Goal: Task Accomplishment & Management: Manage account settings

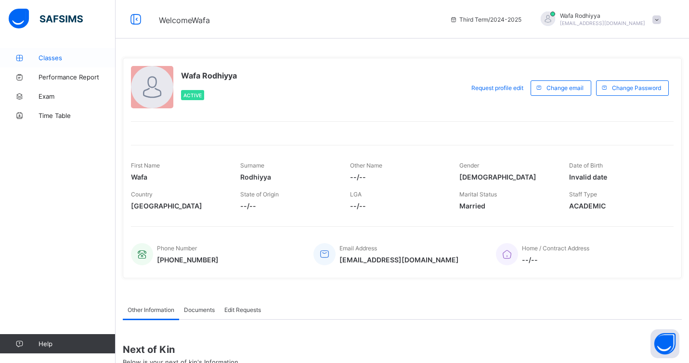
click at [50, 54] on span "Classes" at bounding box center [77, 58] width 77 height 8
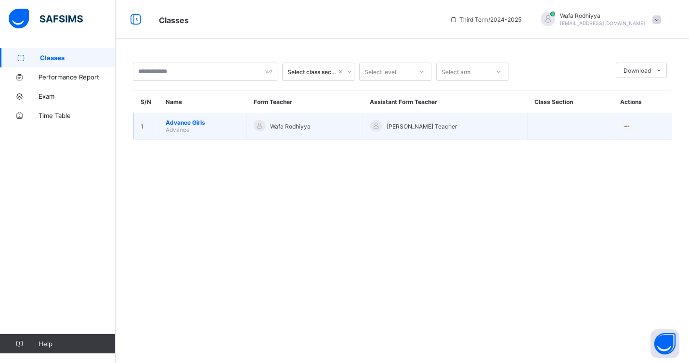
click at [199, 121] on span "Advance Girls" at bounding box center [202, 122] width 73 height 7
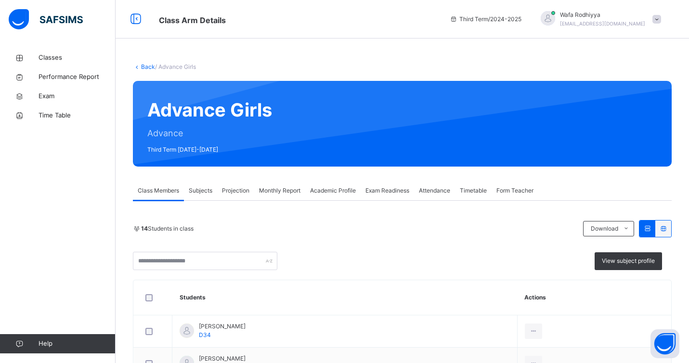
click at [279, 195] on div "Monthly Report" at bounding box center [279, 190] width 51 height 19
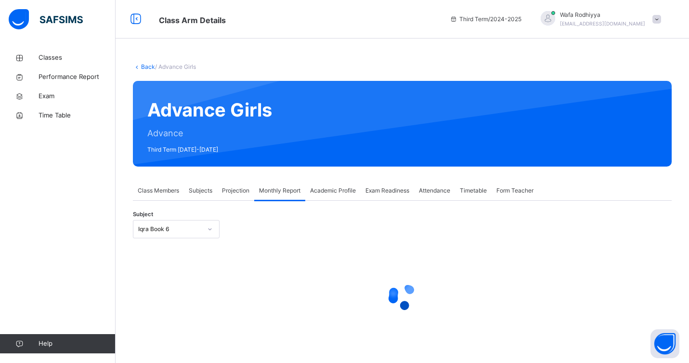
select select "****"
select select "*"
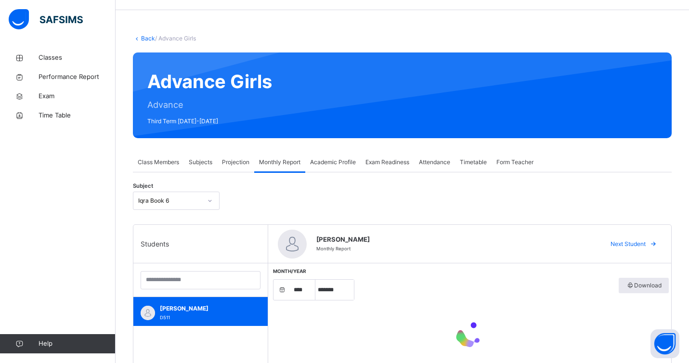
scroll to position [29, 0]
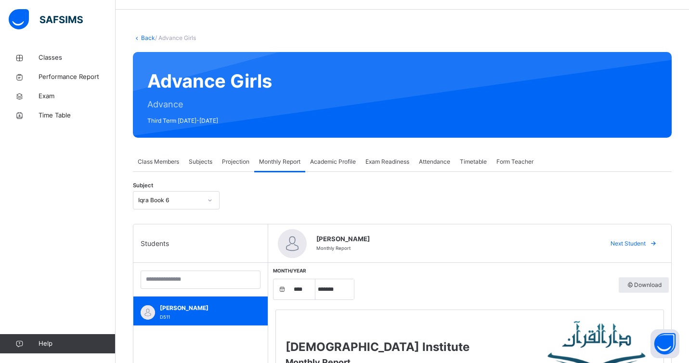
click at [194, 199] on div "Iqra Book 6" at bounding box center [170, 200] width 64 height 9
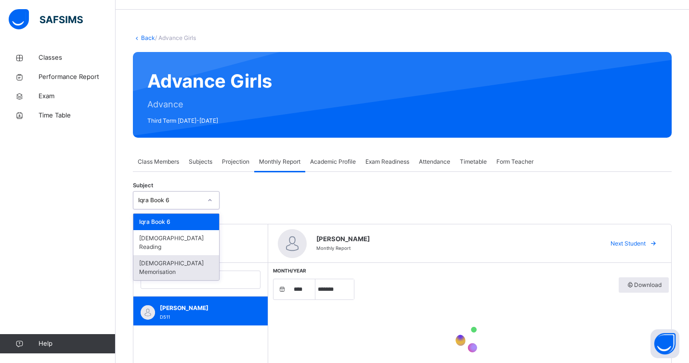
click at [191, 255] on div "[DEMOGRAPHIC_DATA] Memorisation" at bounding box center [176, 267] width 86 height 25
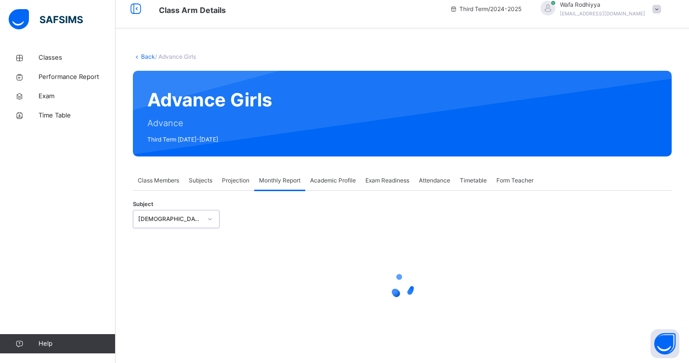
select select "****"
select select "*"
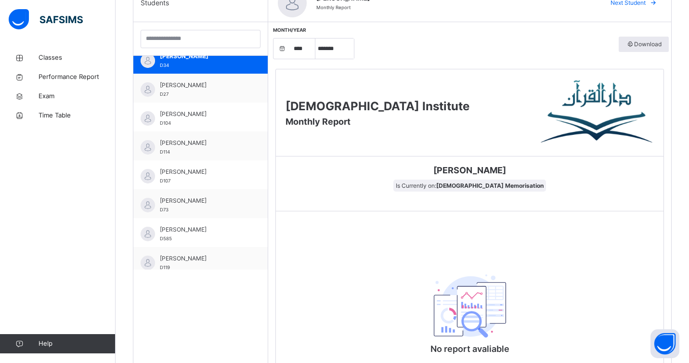
scroll to position [13, 0]
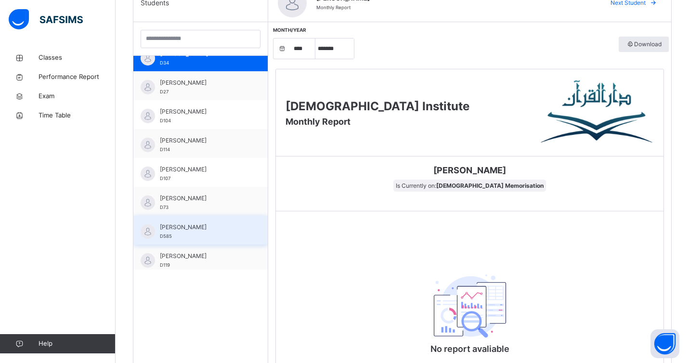
click at [219, 233] on div "[PERSON_NAME] D585" at bounding box center [203, 231] width 86 height 17
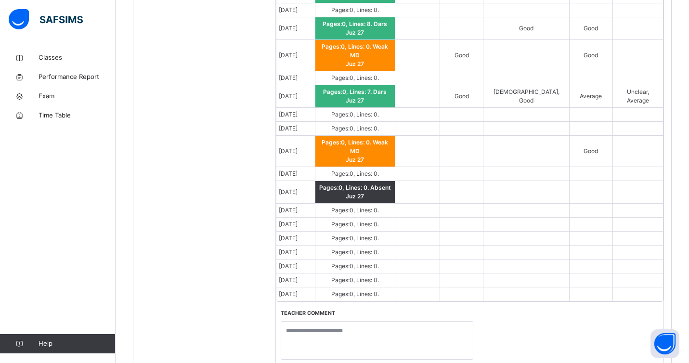
scroll to position [632, 0]
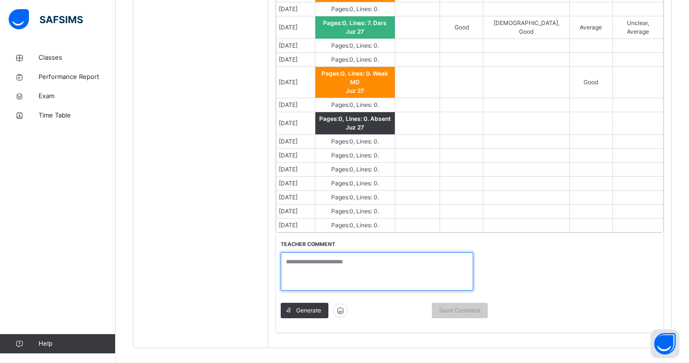
click at [386, 252] on textarea at bounding box center [377, 271] width 193 height 39
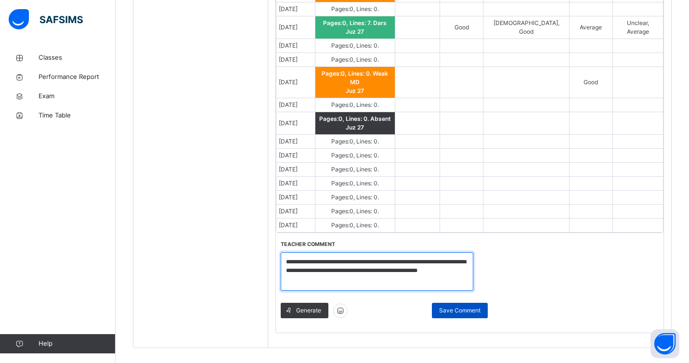
type textarea "**********"
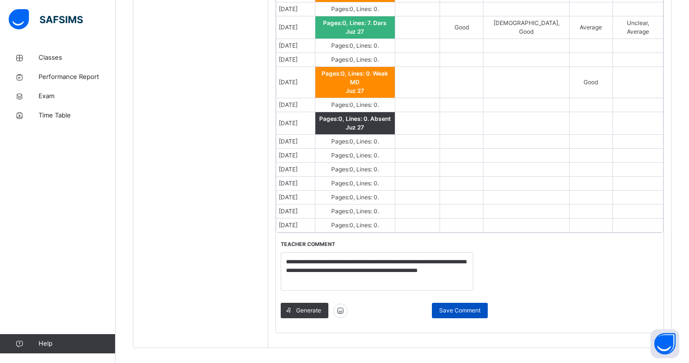
click at [464, 306] on span "Save Comment" at bounding box center [459, 310] width 41 height 9
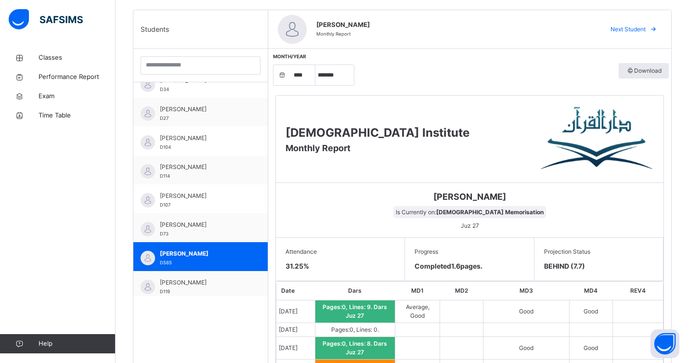
scroll to position [216, 0]
